Goal: Task Accomplishment & Management: Manage account settings

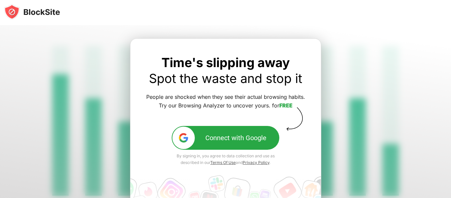
click at [387, 117] on div at bounding box center [225, 147] width 451 height 244
click at [35, 51] on div at bounding box center [225, 147] width 451 height 244
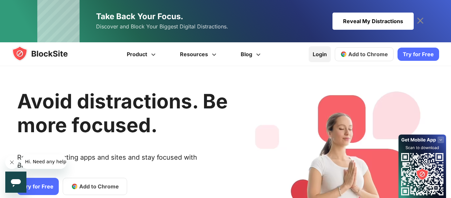
click at [316, 58] on link "Login" at bounding box center [320, 54] width 22 height 16
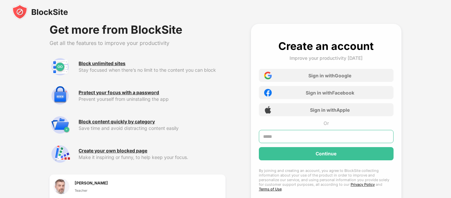
click at [281, 134] on input "text" at bounding box center [326, 136] width 135 height 13
click at [435, 177] on div "Get more from BlockSite Get all the features to improve your productivity Block…" at bounding box center [225, 131] width 451 height 263
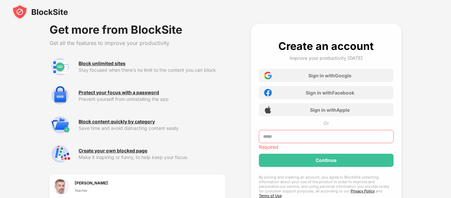
click at [337, 139] on input "text" at bounding box center [326, 136] width 135 height 13
click at [298, 136] on input "**********" at bounding box center [326, 136] width 135 height 13
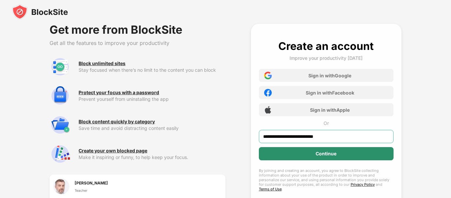
type input "**********"
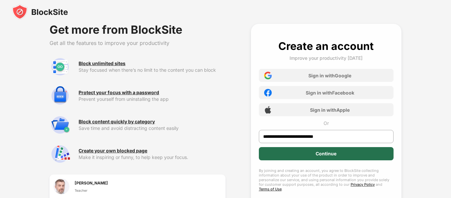
click at [313, 159] on div "Continue" at bounding box center [326, 153] width 135 height 13
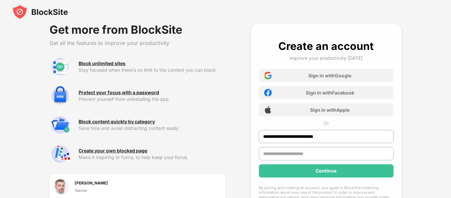
click at [429, 107] on div "**********" at bounding box center [225, 140] width 451 height 280
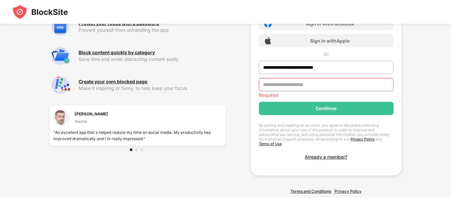
scroll to position [79, 0]
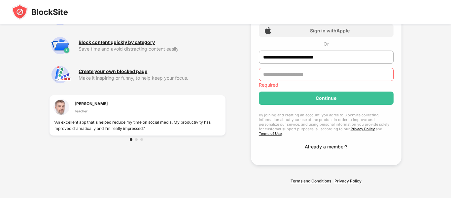
click at [317, 144] on div "Already a member?" at bounding box center [326, 147] width 43 height 6
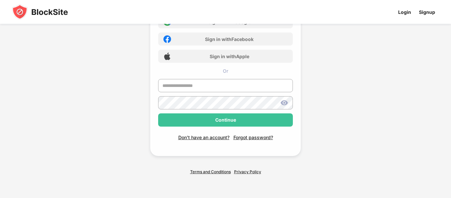
scroll to position [54, 0]
click at [331, 102] on div "Sign in to BlockSite Take control of your time Sign in with Google Sign in with…" at bounding box center [226, 71] width 250 height 251
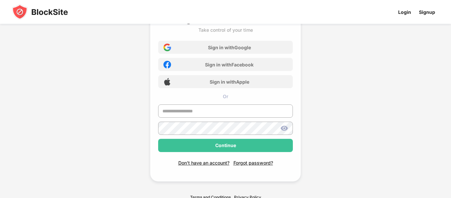
scroll to position [27, 0]
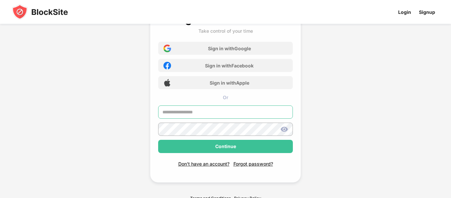
click at [208, 109] on input "text" at bounding box center [225, 111] width 135 height 13
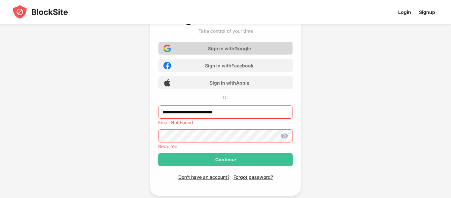
click at [221, 46] on div "Sign in with Google" at bounding box center [229, 49] width 43 height 6
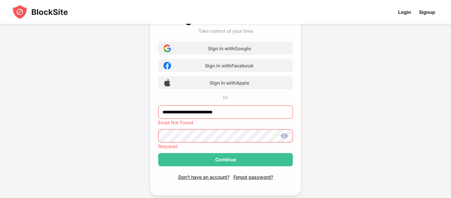
click at [370, 87] on div "**********" at bounding box center [225, 105] width 451 height 265
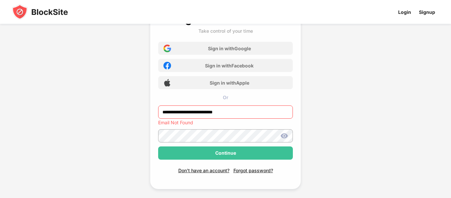
click at [338, 112] on div "**********" at bounding box center [226, 102] width 250 height 258
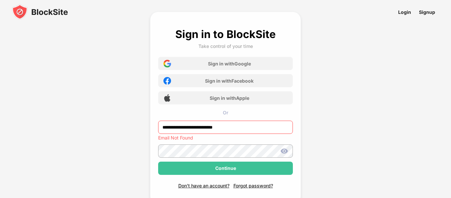
scroll to position [13, 0]
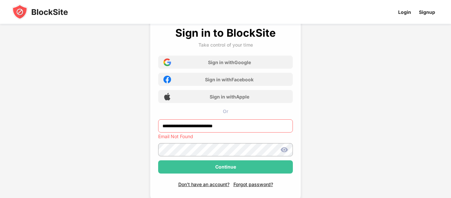
click at [167, 125] on input "**********" at bounding box center [225, 125] width 135 height 13
type input "*****"
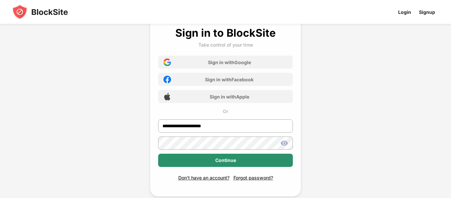
click at [230, 158] on div "Continue" at bounding box center [225, 160] width 21 height 5
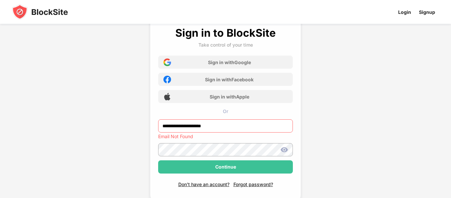
click at [188, 124] on input "**********" at bounding box center [225, 125] width 135 height 13
type input "**********"
click at [283, 149] on img at bounding box center [284, 150] width 8 height 8
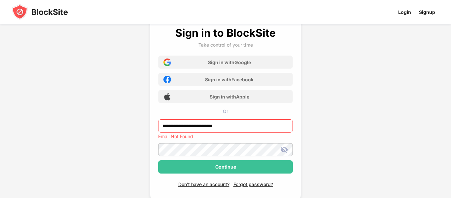
click at [283, 148] on img at bounding box center [284, 150] width 8 height 8
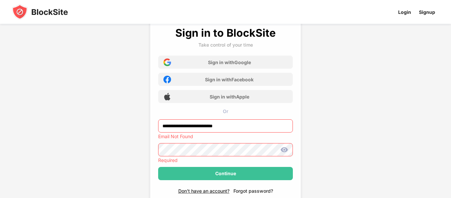
click at [251, 186] on div "Don't have an account? Forgot password?" at bounding box center [225, 187] width 135 height 14
click at [268, 192] on div "Forgot password?" at bounding box center [254, 191] width 40 height 6
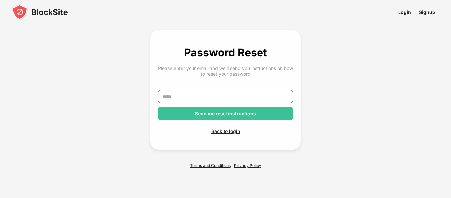
click at [210, 98] on input "text" at bounding box center [225, 96] width 135 height 13
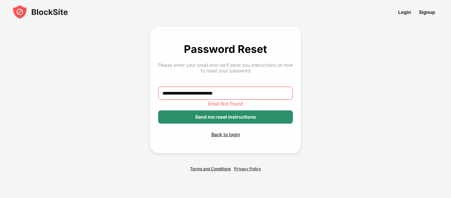
click at [209, 120] on div "Send me reset instructions" at bounding box center [225, 116] width 135 height 13
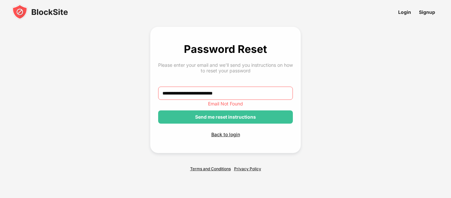
click at [267, 89] on input "**********" at bounding box center [225, 93] width 135 height 13
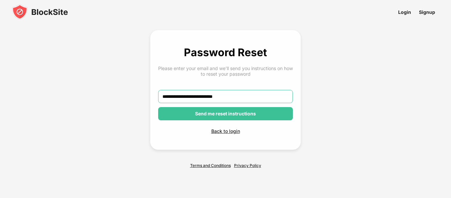
click at [223, 100] on input "**********" at bounding box center [225, 96] width 135 height 13
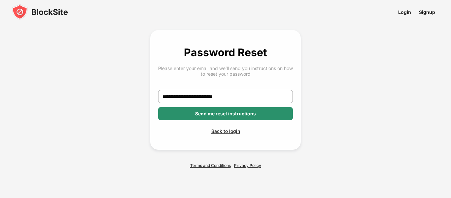
click at [234, 113] on div "Send me reset instructions" at bounding box center [225, 113] width 61 height 5
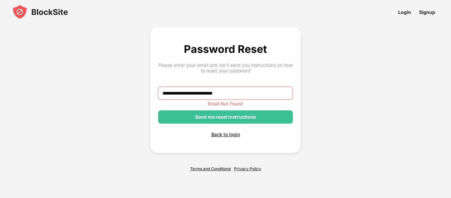
click at [222, 92] on input "**********" at bounding box center [225, 93] width 135 height 13
type input "*"
type input "****"
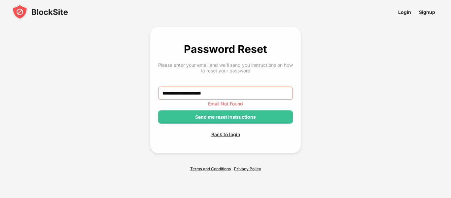
type input "**********"
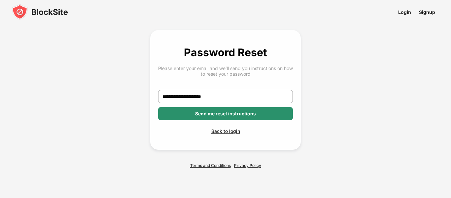
click at [240, 115] on div "Send me reset instructions" at bounding box center [225, 113] width 61 height 5
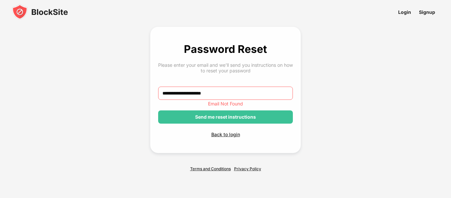
click at [218, 98] on input "**********" at bounding box center [225, 93] width 135 height 13
click at [213, 95] on input "**********" at bounding box center [225, 93] width 135 height 13
type input "*"
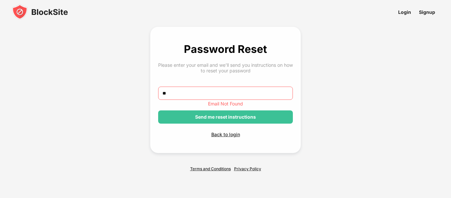
type input "*"
click at [214, 134] on div "Back to login" at bounding box center [225, 134] width 135 height 6
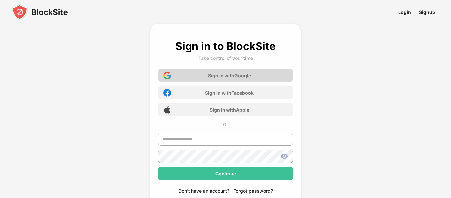
click at [220, 73] on div "Sign in with Google" at bounding box center [229, 76] width 43 height 6
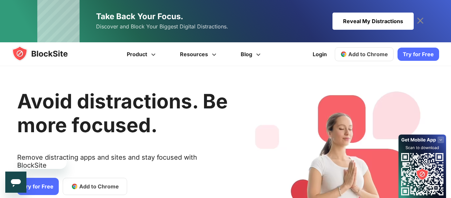
click at [420, 21] on icon at bounding box center [421, 21] width 6 height 6
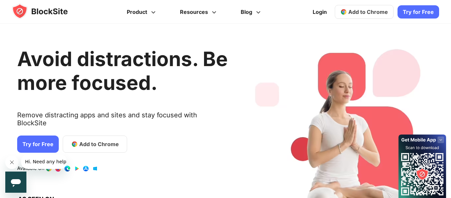
click at [188, 142] on div "Avoid distractions. Be more focused. Remove distracting apps and sites and stay…" at bounding box center [122, 131] width 211 height 194
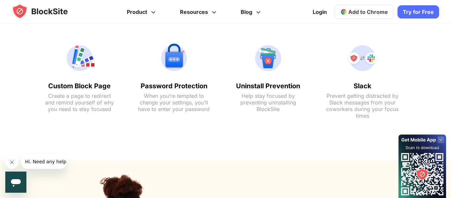
scroll to position [534, 0]
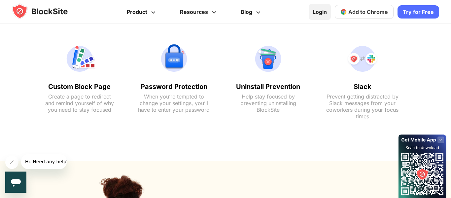
click at [325, 13] on link "Login" at bounding box center [320, 12] width 22 height 16
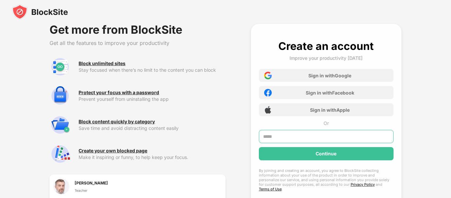
click at [346, 138] on input "text" at bounding box center [326, 136] width 135 height 13
type input "**********"
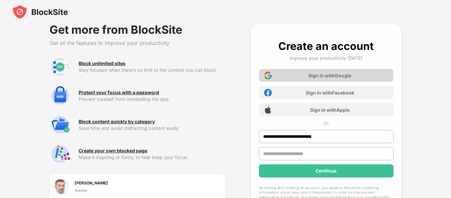
click at [342, 78] on div "Sign in with Google" at bounding box center [326, 75] width 135 height 13
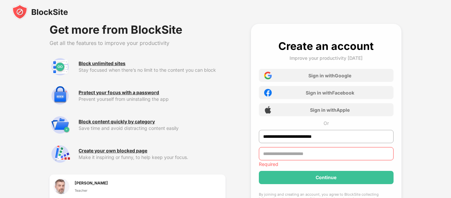
click at [433, 59] on div "**********" at bounding box center [225, 143] width 451 height 286
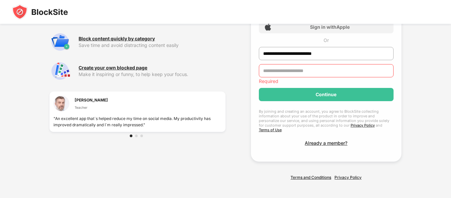
scroll to position [84, 0]
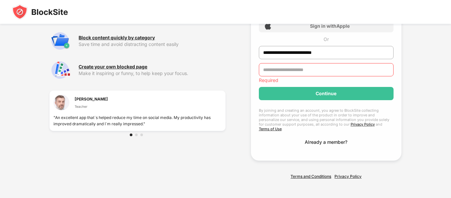
click at [330, 139] on div "Already a member?" at bounding box center [326, 142] width 43 height 6
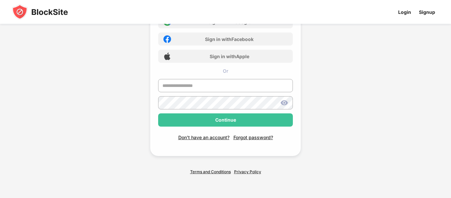
scroll to position [54, 0]
click at [233, 90] on input "text" at bounding box center [225, 85] width 135 height 13
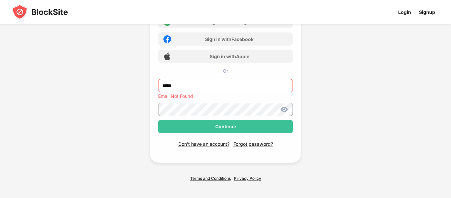
type input "******"
type input "**********"
click at [260, 145] on div "**********" at bounding box center [225, 66] width 151 height 192
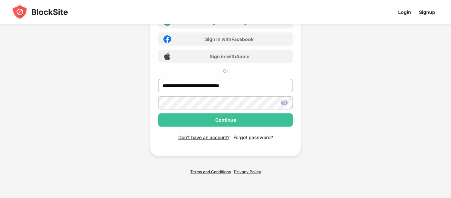
click at [257, 138] on div "Forgot password?" at bounding box center [254, 137] width 40 height 6
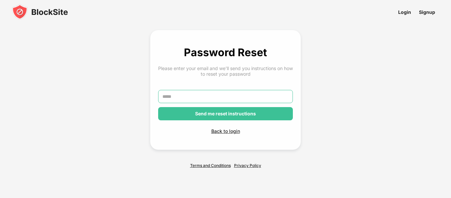
click at [238, 98] on input "text" at bounding box center [225, 96] width 135 height 13
type input "**********"
click at [428, 10] on link "Signup" at bounding box center [427, 12] width 24 height 15
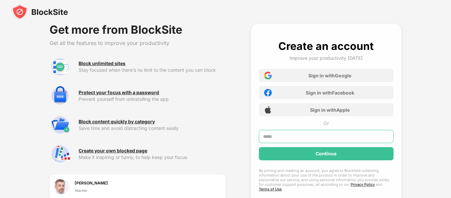
click at [331, 134] on input "text" at bounding box center [326, 136] width 135 height 13
type input "**********"
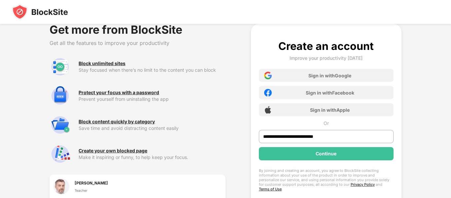
scroll to position [60, 0]
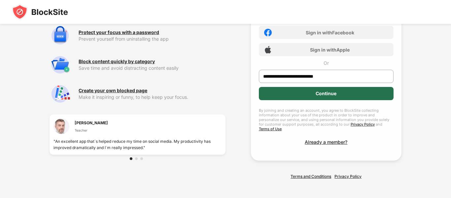
click at [300, 91] on div "Continue" at bounding box center [326, 93] width 135 height 13
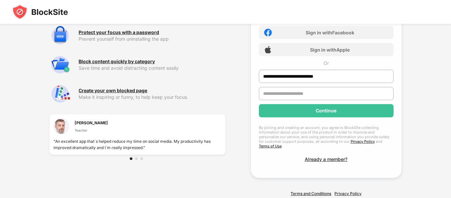
click at [300, 91] on input "text" at bounding box center [326, 93] width 135 height 13
type input "*"
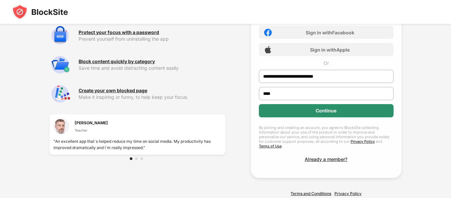
type input "****"
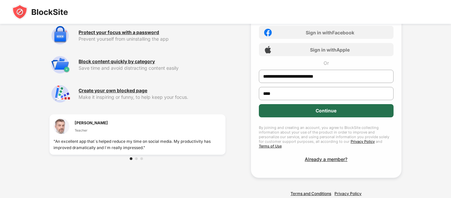
click at [307, 114] on div "Continue" at bounding box center [326, 110] width 135 height 13
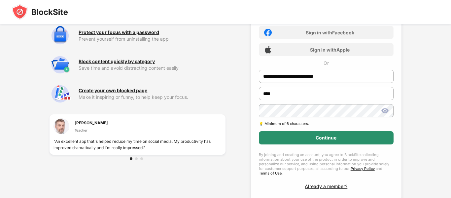
click at [274, 134] on div "Continue" at bounding box center [326, 137] width 135 height 13
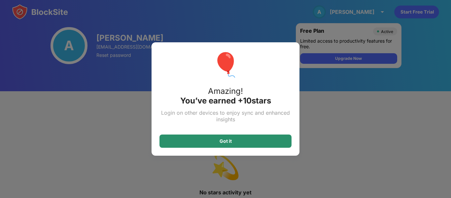
click at [183, 137] on div "Got it" at bounding box center [226, 140] width 132 height 13
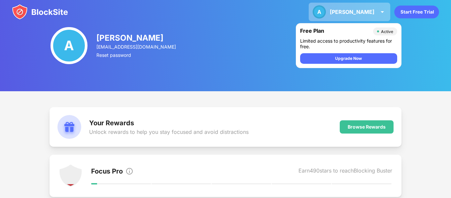
click at [384, 11] on img at bounding box center [383, 12] width 8 height 8
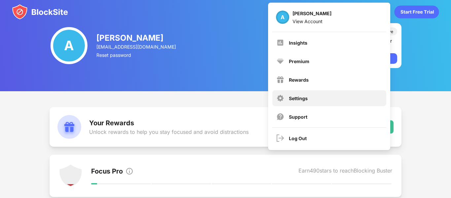
click at [289, 94] on div "Settings" at bounding box center [330, 98] width 114 height 16
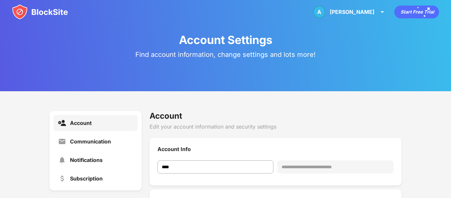
click at [444, 127] on div "**********" at bounding box center [225, 195] width 451 height 209
click at [91, 158] on div "Notifications" at bounding box center [86, 160] width 33 height 7
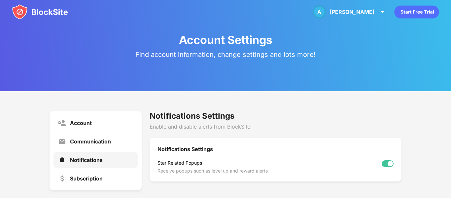
click at [326, 117] on div "Notifications Settings" at bounding box center [276, 116] width 252 height 10
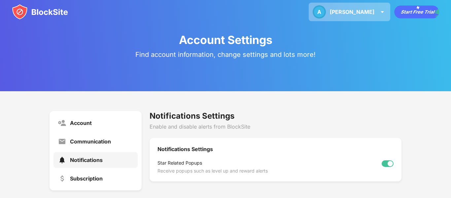
click at [380, 10] on img at bounding box center [383, 12] width 8 height 8
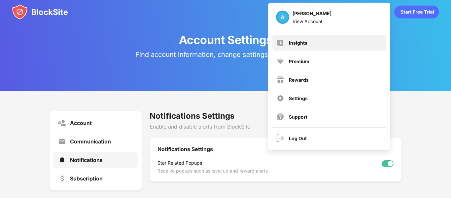
click at [292, 38] on div "Insights" at bounding box center [330, 43] width 114 height 16
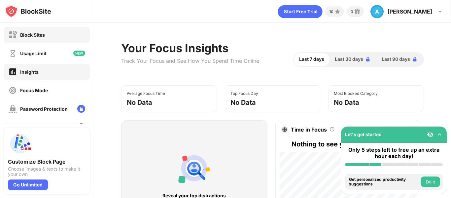
click at [54, 33] on div "Block Sites" at bounding box center [47, 35] width 86 height 16
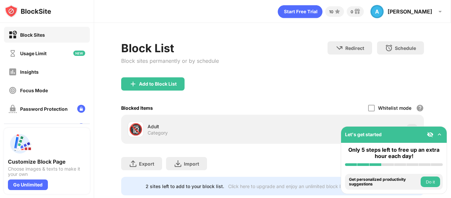
click at [241, 82] on div "Add to Block List" at bounding box center [272, 89] width 303 height 24
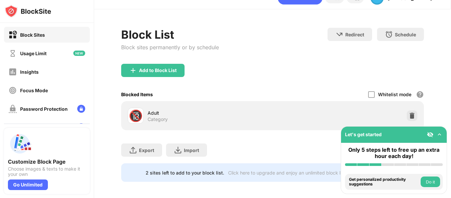
scroll to position [16, 0]
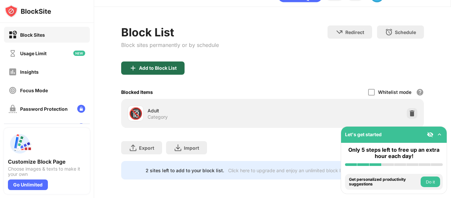
click at [173, 73] on div "Add to Block List" at bounding box center [152, 67] width 63 height 13
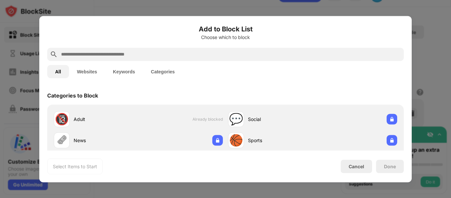
click at [171, 53] on input "text" at bounding box center [230, 54] width 341 height 8
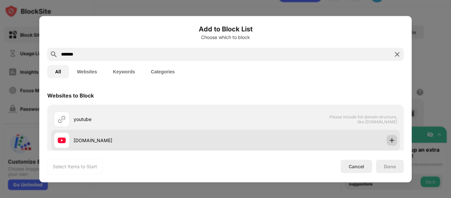
type input "*******"
click at [394, 140] on img at bounding box center [392, 140] width 7 height 7
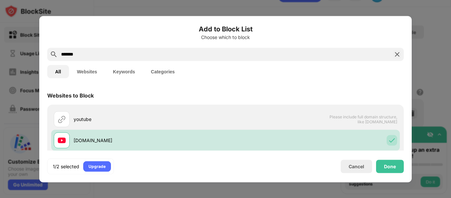
click at [396, 55] on img at bounding box center [397, 54] width 8 height 8
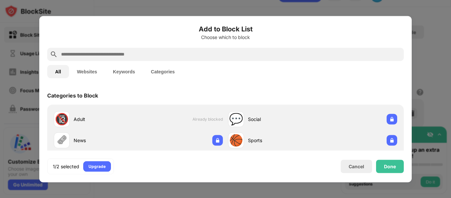
click at [166, 71] on button "Categories" at bounding box center [163, 71] width 40 height 13
click at [84, 70] on button "Websites" at bounding box center [87, 71] width 36 height 13
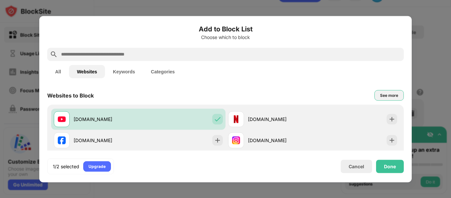
drag, startPoint x: 381, startPoint y: 98, endPoint x: 349, endPoint y: 96, distance: 32.1
click at [349, 96] on div "Websites to Block See more" at bounding box center [225, 95] width 357 height 19
click at [389, 93] on div "See more" at bounding box center [390, 95] width 18 height 7
click at [340, 92] on div "Websites to Block See less" at bounding box center [225, 95] width 357 height 19
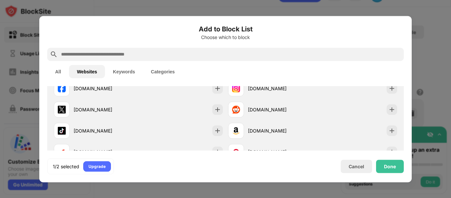
scroll to position [53, 0]
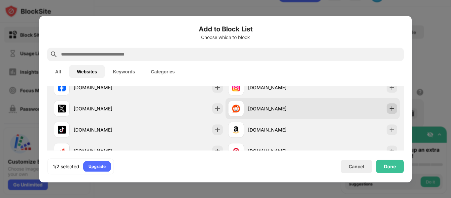
click at [393, 107] on img at bounding box center [392, 108] width 7 height 7
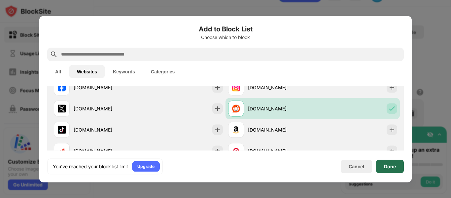
click at [387, 164] on div "Done" at bounding box center [390, 166] width 12 height 5
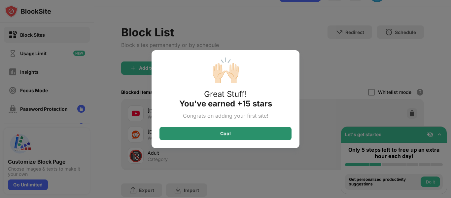
click at [260, 130] on div "Cool" at bounding box center [226, 133] width 132 height 13
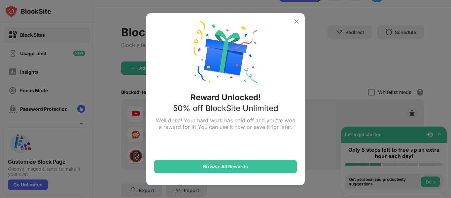
click at [297, 21] on img at bounding box center [297, 22] width 8 height 8
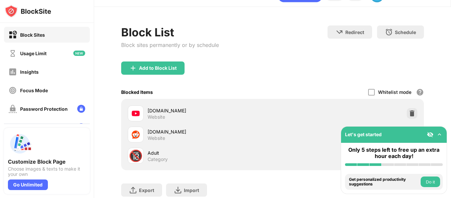
click at [298, 71] on div "Add to Block List" at bounding box center [272, 73] width 303 height 24
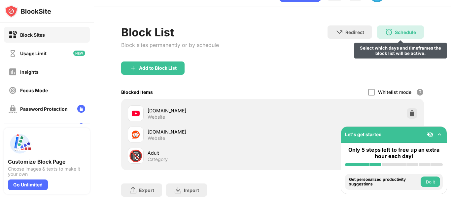
click at [406, 35] on div "Schedule Select which days and timeframes the block list will be active." at bounding box center [400, 31] width 47 height 13
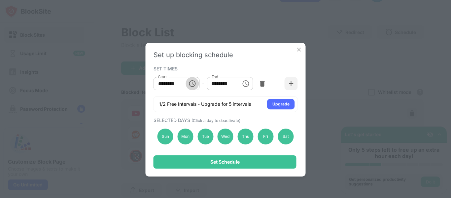
click at [194, 84] on icon "Choose time, selected time is 10:00 AM" at bounding box center [192, 84] width 8 height 8
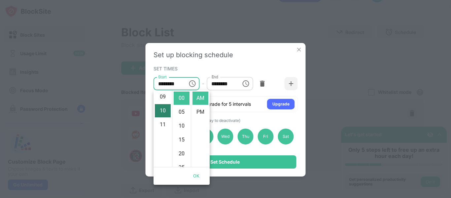
scroll to position [81, 0]
click at [161, 114] on li "07" at bounding box center [163, 114] width 16 height 13
type input "********"
click at [246, 82] on icon "Choose time, selected time is 1:00 PM" at bounding box center [246, 84] width 8 height 8
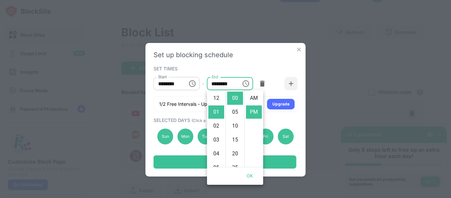
scroll to position [14, 0]
click at [215, 112] on li "02" at bounding box center [216, 111] width 16 height 13
click at [233, 163] on li "25" at bounding box center [235, 167] width 16 height 13
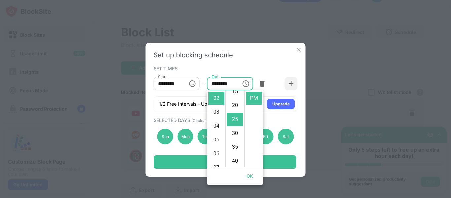
scroll to position [69, 0]
click at [235, 112] on li "30" at bounding box center [235, 111] width 16 height 13
type input "********"
click at [239, 68] on div "SET TIMES" at bounding box center [225, 68] width 143 height 5
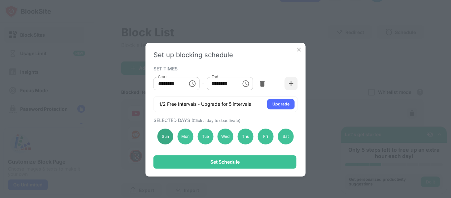
click at [162, 135] on div "Sun" at bounding box center [166, 137] width 16 height 16
click at [291, 138] on div "Sat" at bounding box center [286, 137] width 16 height 16
click at [290, 82] on img at bounding box center [291, 83] width 7 height 7
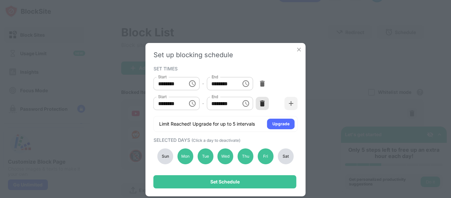
click at [264, 104] on img at bounding box center [262, 103] width 7 height 7
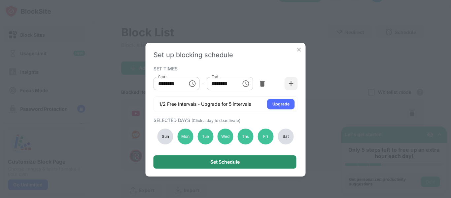
click at [229, 160] on div "Set Schedule" at bounding box center [224, 161] width 29 height 5
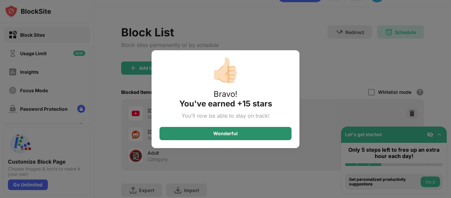
click at [231, 134] on div "Wonderful" at bounding box center [225, 133] width 24 height 5
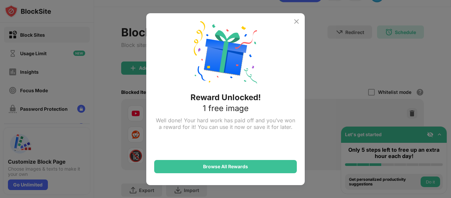
click at [303, 18] on div "Reward Unlocked! 1 free image Well done! Your hard work has paid off and you’ve…" at bounding box center [225, 99] width 159 height 172
click at [298, 20] on img at bounding box center [297, 22] width 8 height 8
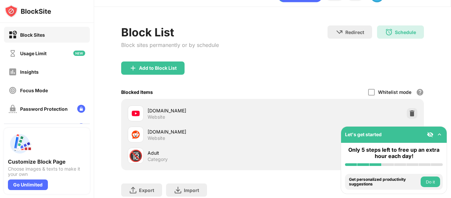
click at [249, 43] on div "Block List Block sites permanently or by schedule Redirect Choose a site to be …" at bounding box center [272, 43] width 303 height 36
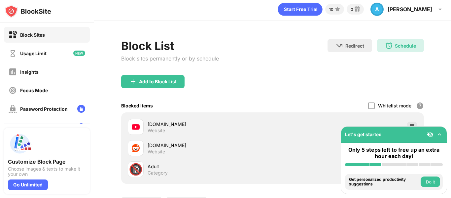
scroll to position [0, 0]
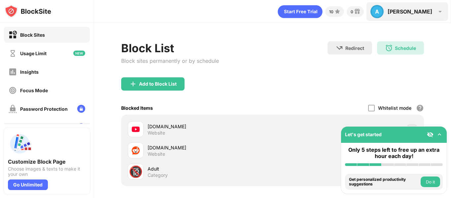
click at [439, 12] on img at bounding box center [440, 12] width 8 height 8
click at [441, 12] on img at bounding box center [440, 12] width 8 height 8
click at [419, 11] on div "Andy" at bounding box center [410, 11] width 45 height 7
click at [264, 67] on div "Block List Block sites permanently or by schedule Redirect Choose a site to be …" at bounding box center [272, 59] width 303 height 36
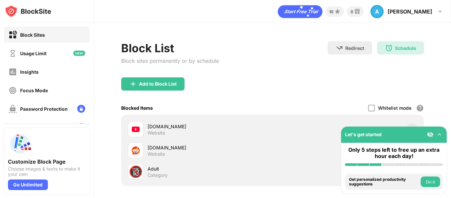
click at [107, 143] on div "Block List Block sites permanently or by schedule Redirect Choose a site to be …" at bounding box center [272, 139] width 357 height 233
click at [438, 11] on img at bounding box center [440, 12] width 8 height 8
click at [435, 12] on div "A Andy A Andy View Account Insights Premium Rewards Settings Support Log Out" at bounding box center [408, 11] width 82 height 19
click at [441, 12] on img at bounding box center [440, 12] width 8 height 8
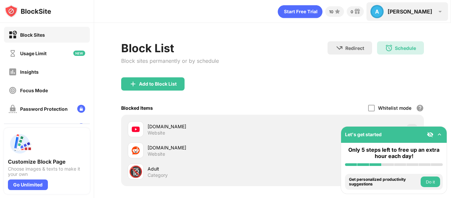
click at [441, 12] on img at bounding box center [440, 12] width 8 height 8
click at [384, 11] on div "A" at bounding box center [377, 11] width 13 height 13
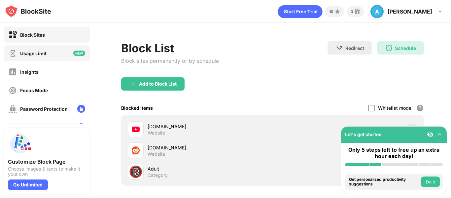
click at [34, 53] on div "Usage Limit" at bounding box center [33, 54] width 26 height 6
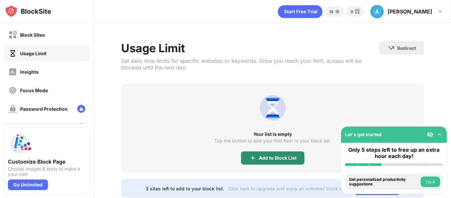
click at [267, 158] on div "Add to Block List" at bounding box center [278, 157] width 38 height 5
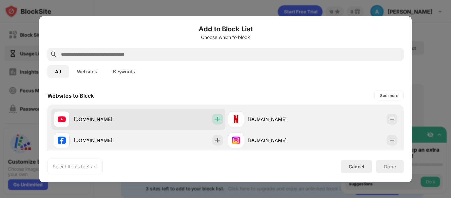
click at [218, 122] on img at bounding box center [217, 119] width 7 height 7
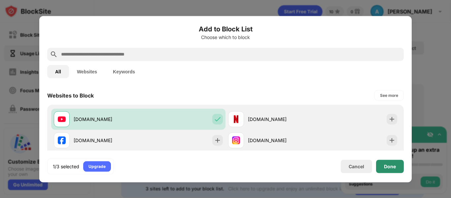
click at [385, 164] on div "Done" at bounding box center [390, 166] width 12 height 5
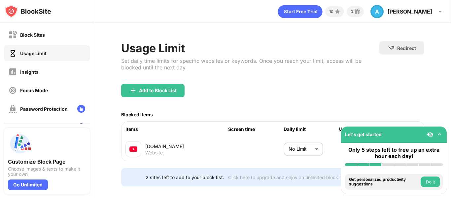
click at [309, 141] on body "Block Sites Usage Limit Insights Focus Mode Password Protection Custom Block Pa…" at bounding box center [225, 99] width 451 height 198
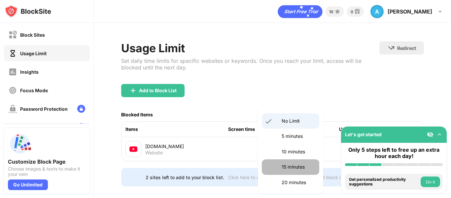
click at [295, 166] on p "15 minutes" at bounding box center [299, 166] width 34 height 7
type input "**"
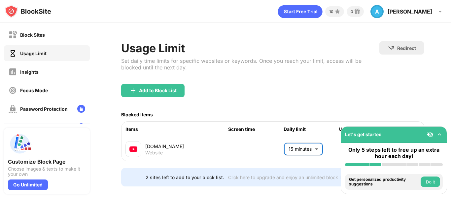
click at [313, 98] on div "Add to Block List" at bounding box center [272, 96] width 303 height 24
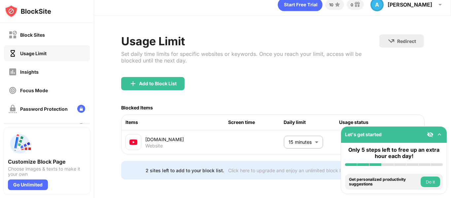
scroll to position [10, 0]
click at [440, 134] on img at bounding box center [439, 134] width 7 height 7
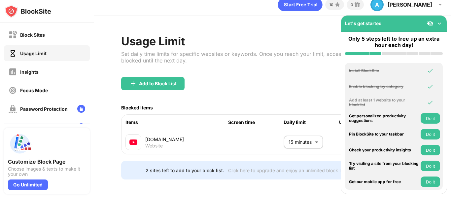
click at [440, 23] on img at bounding box center [439, 23] width 7 height 7
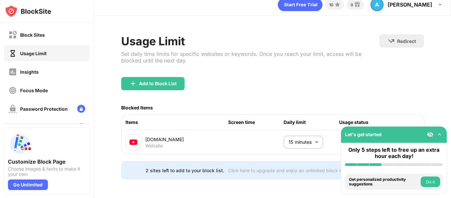
click at [430, 135] on img at bounding box center [430, 134] width 7 height 7
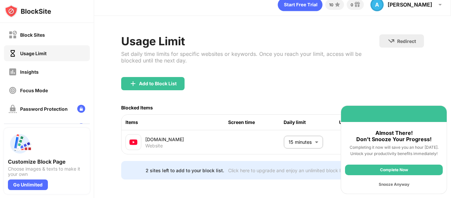
click at [393, 186] on div "Snooze Anyway" at bounding box center [394, 184] width 98 height 11
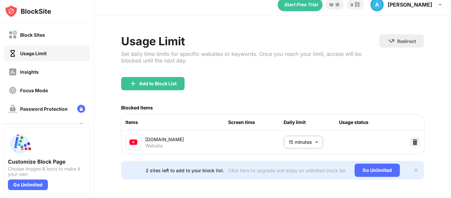
click at [415, 169] on img at bounding box center [416, 170] width 5 height 5
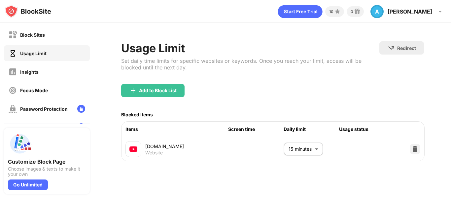
click at [378, 86] on div "Add to Block List" at bounding box center [272, 96] width 303 height 24
click at [443, 12] on img at bounding box center [440, 12] width 8 height 8
click at [441, 13] on img at bounding box center [440, 12] width 8 height 8
click at [27, 13] on img at bounding box center [28, 11] width 47 height 13
click at [13, 11] on img at bounding box center [28, 11] width 47 height 13
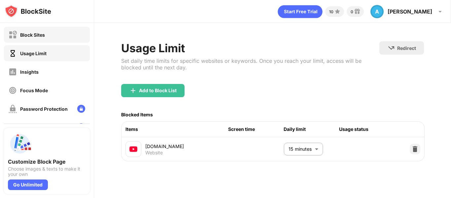
click at [16, 36] on img at bounding box center [13, 35] width 8 height 8
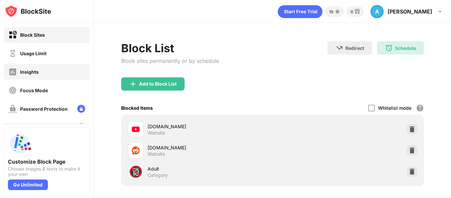
click at [15, 72] on img at bounding box center [13, 72] width 8 height 8
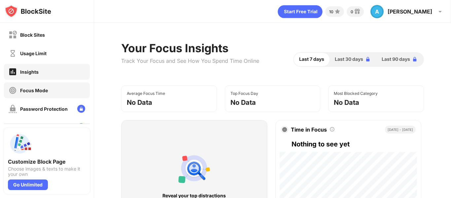
click at [20, 88] on div "Focus Mode" at bounding box center [34, 91] width 28 height 6
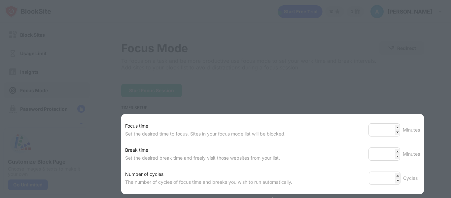
click at [31, 106] on div at bounding box center [225, 99] width 451 height 198
click at [119, 47] on div at bounding box center [225, 99] width 451 height 198
click at [331, 133] on div "Focus time Set the desired time to focus. Sites in your focus mode list will be…" at bounding box center [272, 130] width 295 height 24
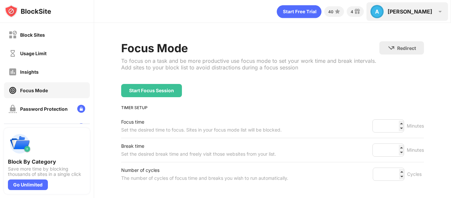
click at [384, 15] on div "A" at bounding box center [377, 11] width 13 height 13
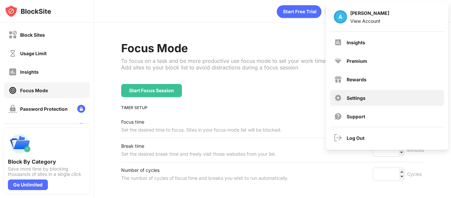
click at [354, 100] on div "Settings" at bounding box center [356, 98] width 19 height 6
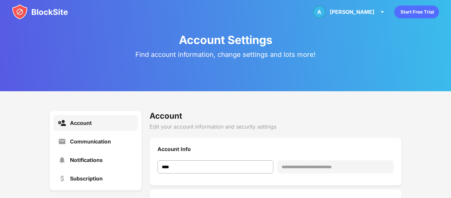
click at [286, 106] on div "**********" at bounding box center [225, 195] width 451 height 209
click at [74, 143] on div "Communication" at bounding box center [90, 141] width 41 height 7
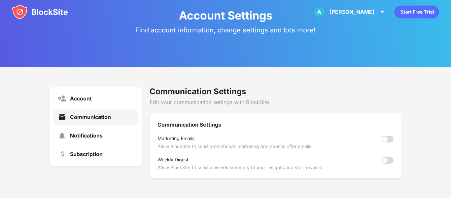
scroll to position [13, 0]
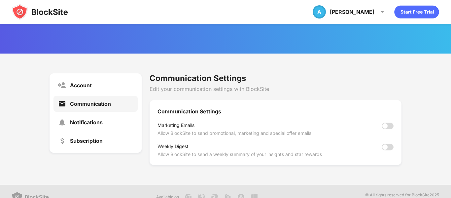
click at [387, 148] on div at bounding box center [385, 146] width 5 height 5
click at [387, 148] on div at bounding box center [388, 147] width 12 height 7
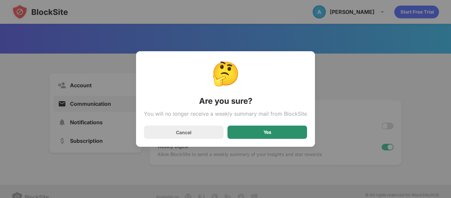
click at [258, 132] on div "Yes" at bounding box center [268, 132] width 80 height 13
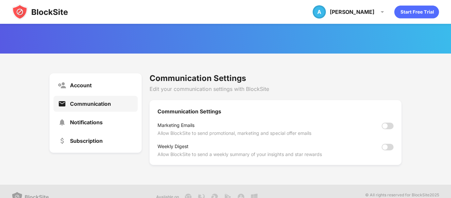
click at [401, 121] on div "Communication Settings Marketing Emails Allow BlockSite to send promotional, ma…" at bounding box center [276, 132] width 252 height 65
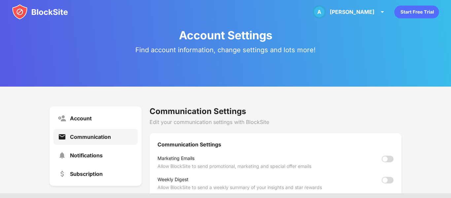
scroll to position [0, 0]
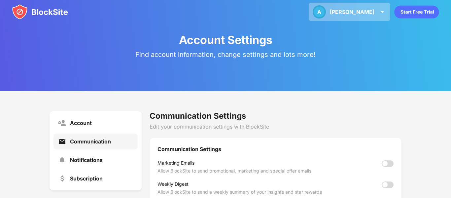
click at [381, 10] on img at bounding box center [383, 12] width 8 height 8
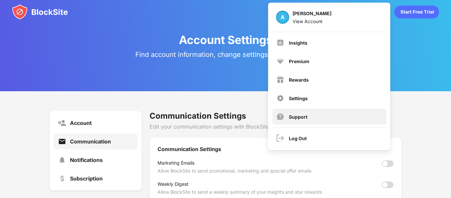
click at [293, 109] on div "Support" at bounding box center [330, 117] width 114 height 16
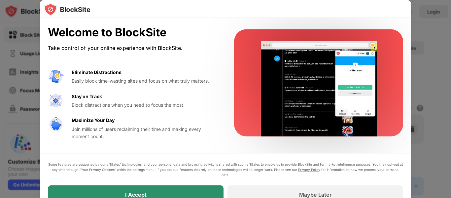
click at [102, 190] on div "I Accept" at bounding box center [136, 194] width 176 height 19
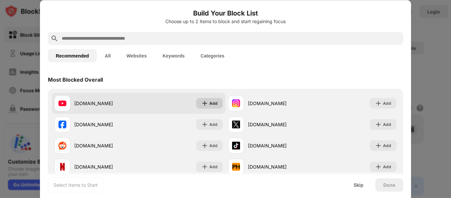
click at [210, 102] on div "Add" at bounding box center [213, 103] width 8 height 7
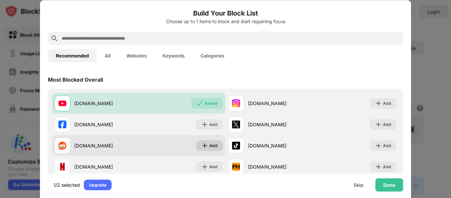
click at [210, 145] on div "Add" at bounding box center [213, 145] width 8 height 7
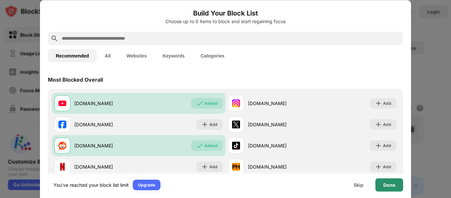
click at [394, 184] on div "Done" at bounding box center [390, 184] width 12 height 5
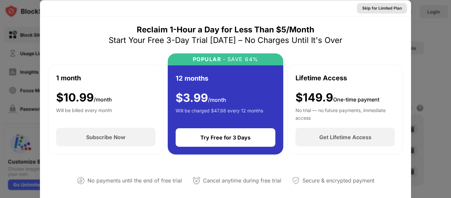
click at [385, 7] on div "Skip for Limited Plan" at bounding box center [382, 8] width 40 height 7
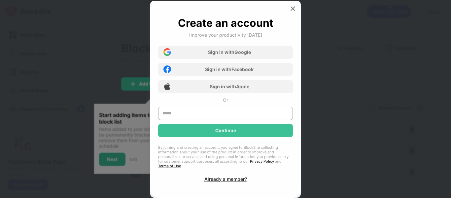
click at [205, 106] on div "Create an account Improve your productivity today Sign in with Google Sign in w…" at bounding box center [225, 99] width 135 height 165
click at [205, 111] on input "text" at bounding box center [225, 113] width 135 height 13
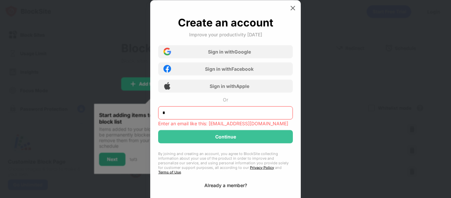
click at [211, 176] on div "Create an account Improve your productivity today Sign in with Google Sign in w…" at bounding box center [225, 102] width 135 height 172
click at [189, 112] on input "*" at bounding box center [225, 112] width 135 height 13
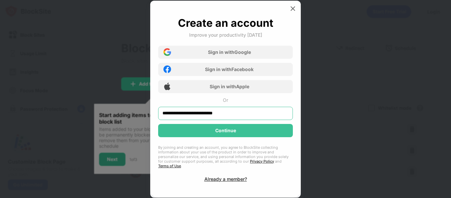
type input "**********"
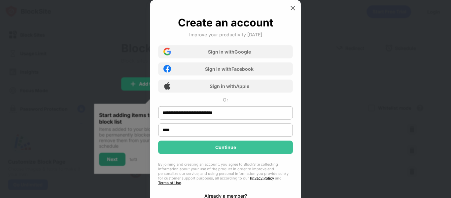
type input "****"
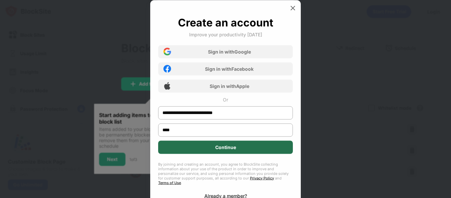
click at [195, 150] on div "Continue" at bounding box center [225, 146] width 135 height 13
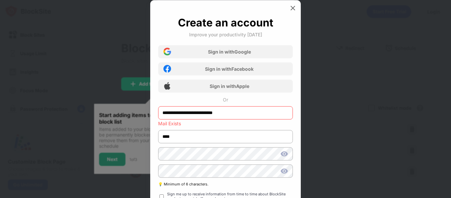
click at [248, 100] on div "**********" at bounding box center [225, 133] width 135 height 234
click at [292, 11] on img at bounding box center [293, 8] width 7 height 7
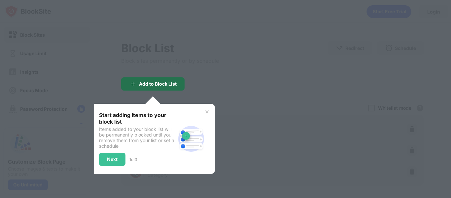
click at [176, 85] on div "Add to Block List" at bounding box center [158, 83] width 38 height 5
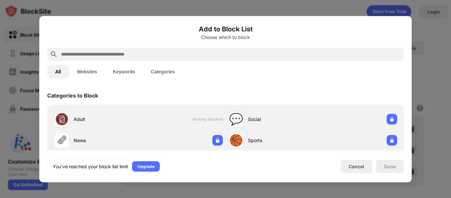
click at [95, 75] on button "Websites" at bounding box center [87, 71] width 36 height 13
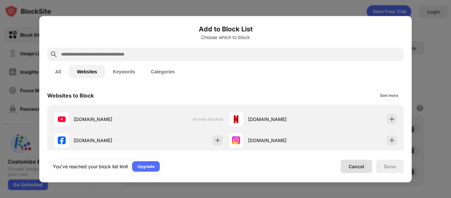
click at [362, 166] on div "Cancel" at bounding box center [357, 167] width 16 height 6
